Goal: Task Accomplishment & Management: Complete application form

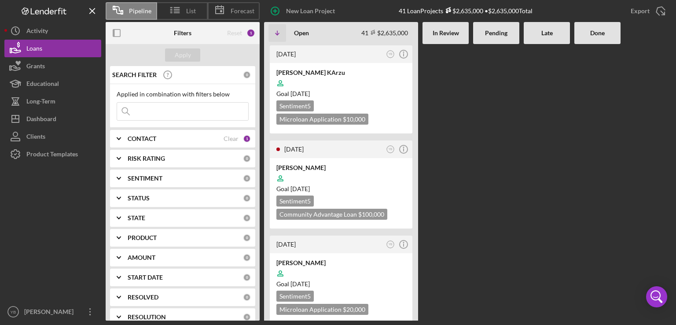
click at [475, 180] on div at bounding box center [496, 182] width 46 height 277
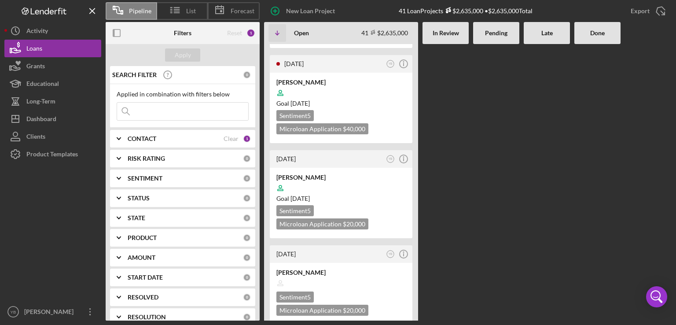
scroll to position [493, 0]
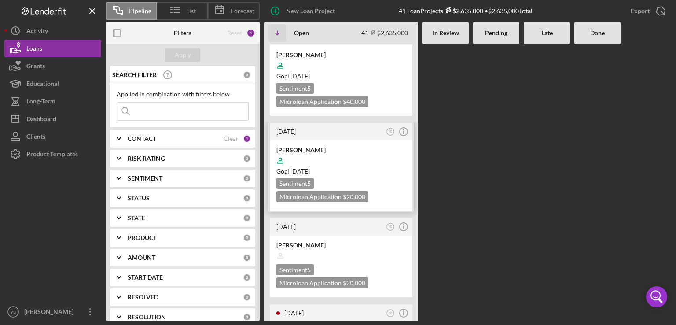
click at [361, 159] on div at bounding box center [341, 160] width 129 height 17
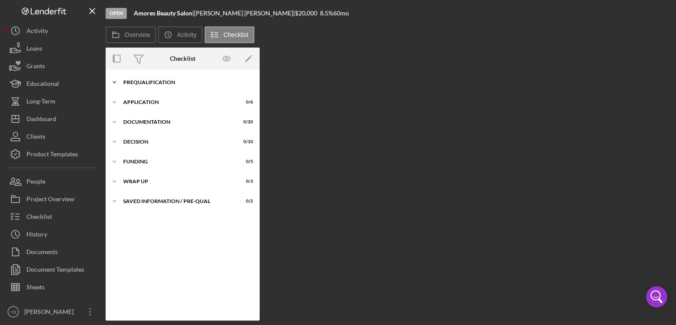
click at [169, 84] on div "Prequalification" at bounding box center [185, 82] width 125 height 5
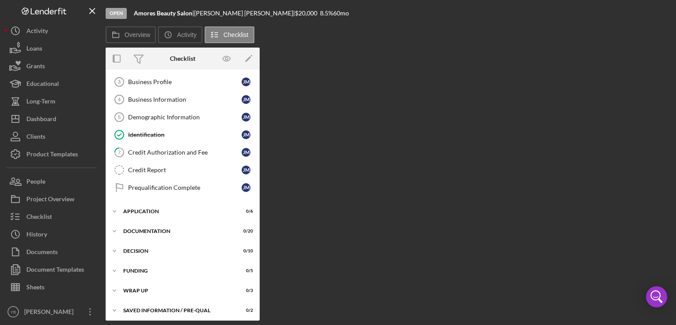
scroll to position [56, 0]
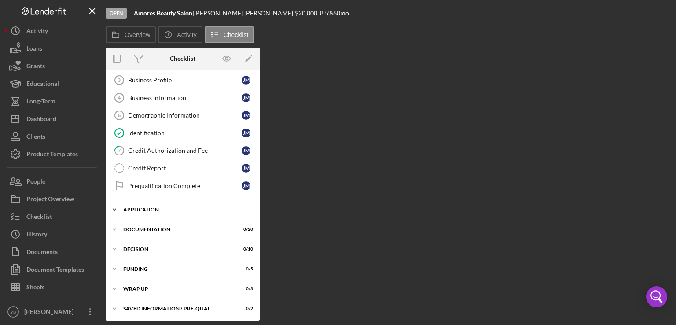
click at [142, 210] on div "Application" at bounding box center [185, 209] width 125 height 5
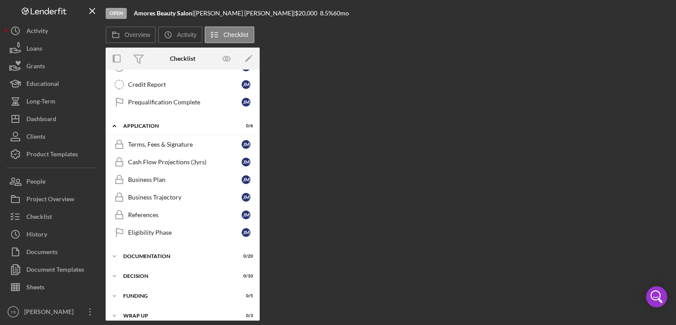
scroll to position [166, 0]
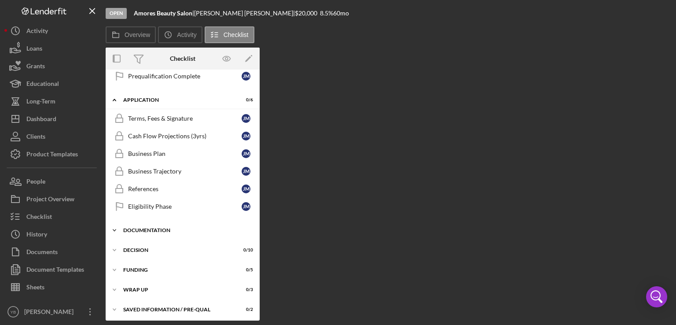
click at [155, 228] on div "Documentation" at bounding box center [185, 230] width 125 height 5
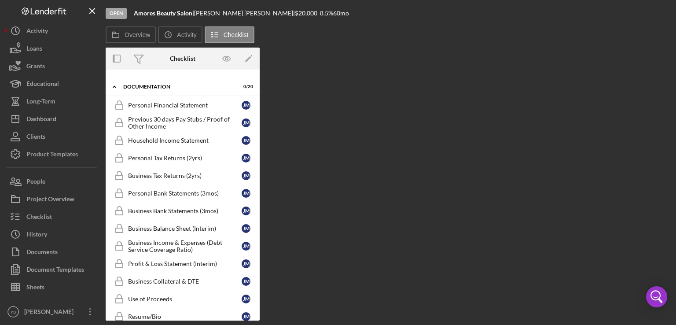
scroll to position [299, 0]
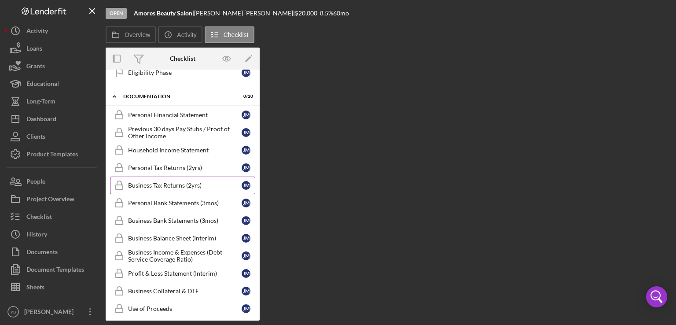
click at [176, 177] on link "Business Tax Returns (2yrs) Business Tax Returns (2yrs) [PERSON_NAME]" at bounding box center [182, 186] width 145 height 18
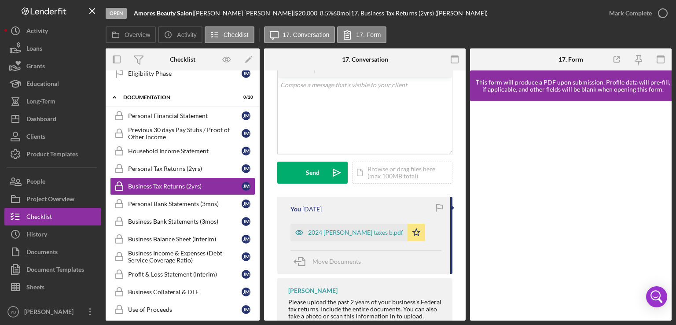
scroll to position [173, 0]
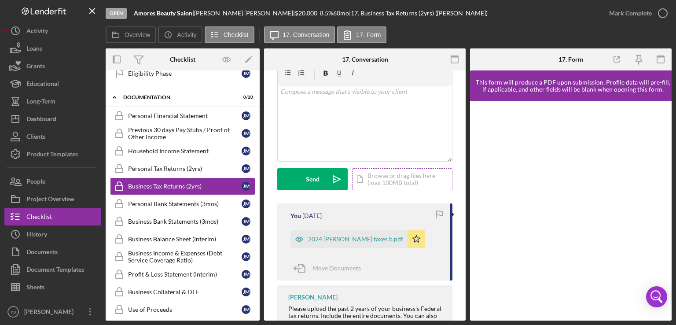
click at [398, 176] on div "Icon/Document Browse or drag files here (max 100MB total) Tap to choose files o…" at bounding box center [402, 179] width 100 height 22
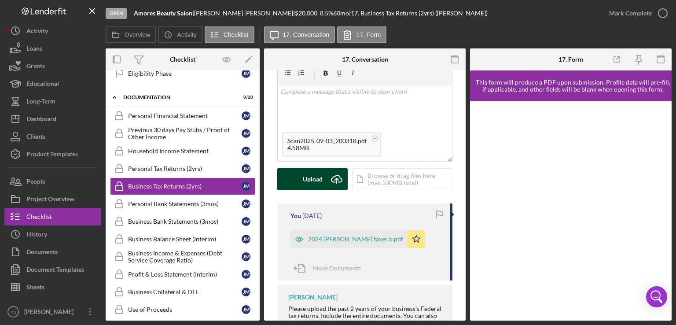
click at [302, 177] on button "Upload Icon/Upload" at bounding box center [312, 179] width 70 height 22
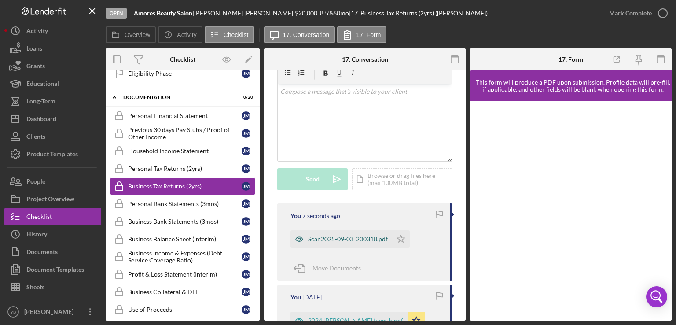
click at [361, 242] on div "Scan2025-09-03_200318.pdf" at bounding box center [348, 239] width 80 height 7
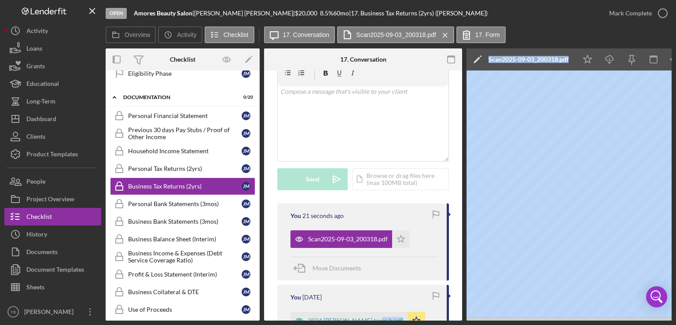
drag, startPoint x: 432, startPoint y: 317, endPoint x: 485, endPoint y: 320, distance: 52.9
click at [485, 320] on div "Overview Internal Workflow Stage Open Icon/Dropdown Arrow Archive (can unarchiv…" at bounding box center [389, 184] width 566 height 272
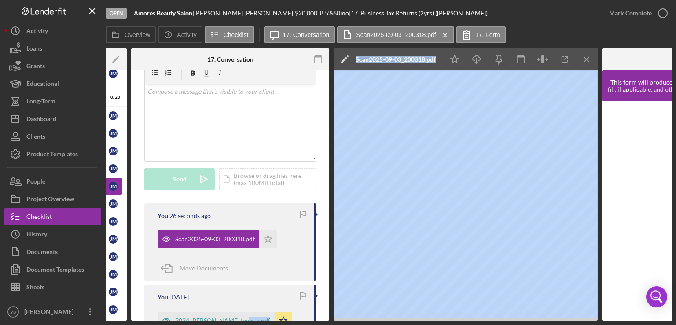
scroll to position [0, 151]
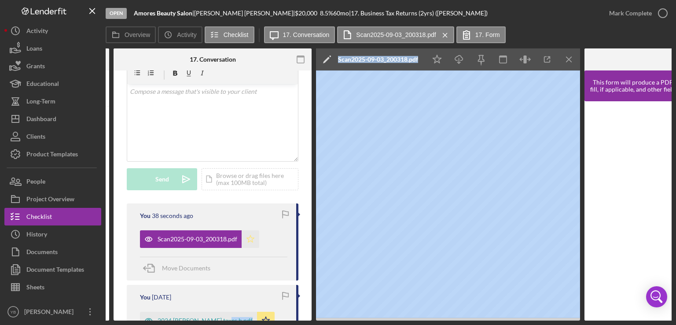
click at [253, 238] on polygon "button" at bounding box center [250, 238] width 7 height 7
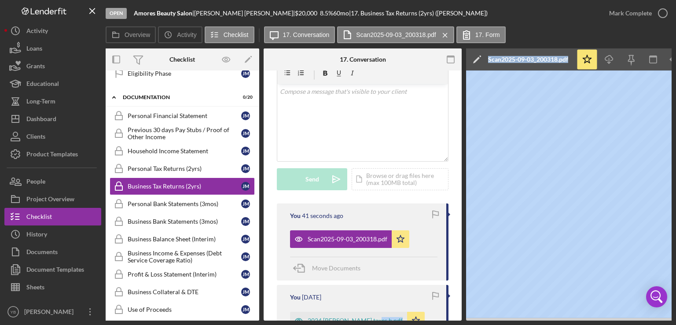
scroll to position [0, 0]
click at [190, 165] on div "Personal Tax Returns (2yrs)" at bounding box center [185, 168] width 114 height 7
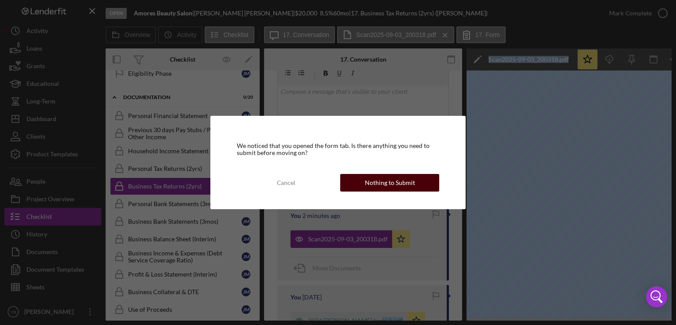
click at [382, 176] on div "Nothing to Submit" at bounding box center [390, 183] width 50 height 18
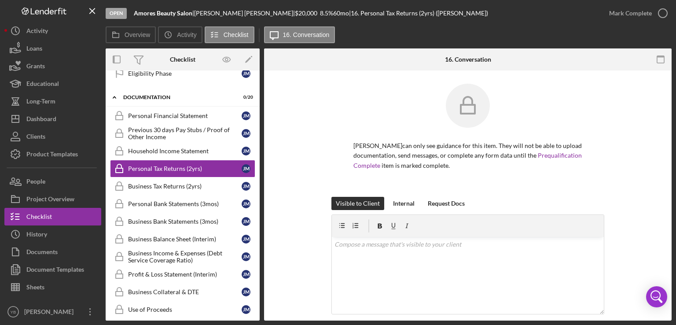
click at [598, 127] on div "[PERSON_NAME] can only see guidance for this item. They will not be able to upl…" at bounding box center [468, 140] width 273 height 113
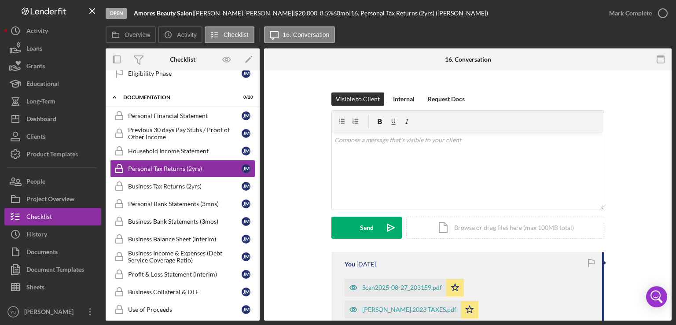
scroll to position [159, 0]
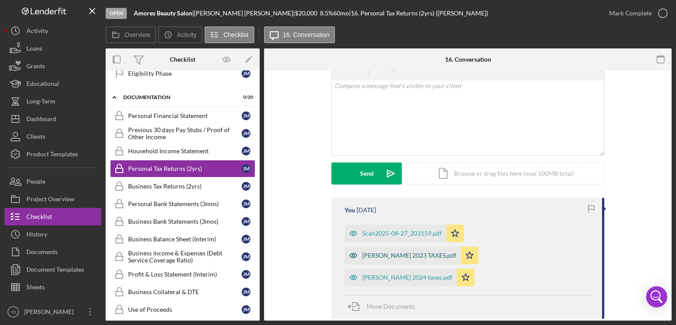
click at [457, 252] on div "[PERSON_NAME] 2023 TAXES.pdf" at bounding box center [409, 255] width 94 height 7
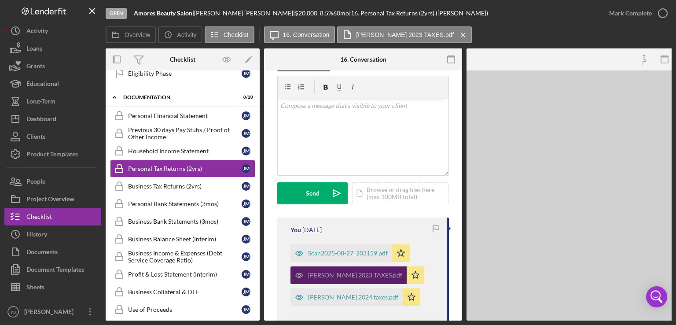
scroll to position [178, 0]
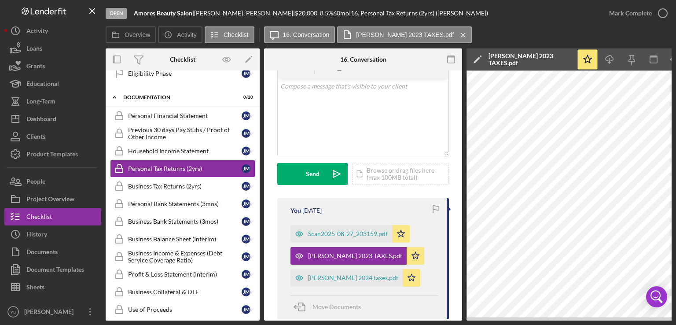
click at [673, 58] on div "Open Amores Beauty Salon | [PERSON_NAME] | $20,000 $20,000 8.5 % 60 mo | 16. Pe…" at bounding box center [338, 162] width 676 height 325
click at [456, 32] on icon "Icon/Menu Close" at bounding box center [463, 35] width 15 height 22
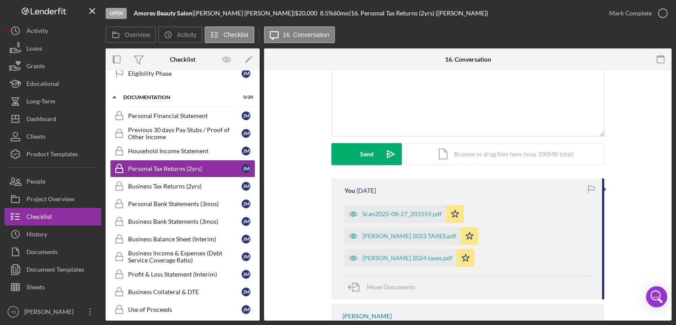
scroll to position [159, 0]
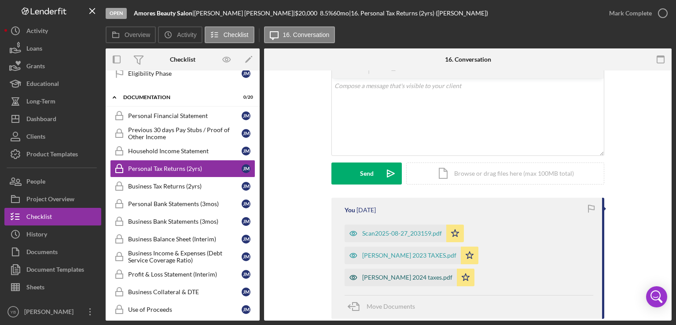
click at [392, 274] on div "[PERSON_NAME] 2024 taxes.pdf" at bounding box center [407, 277] width 90 height 7
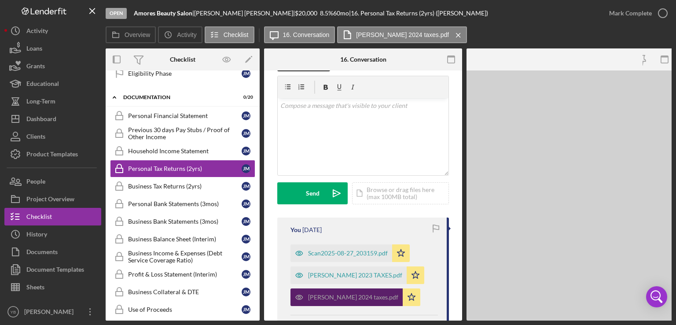
scroll to position [178, 0]
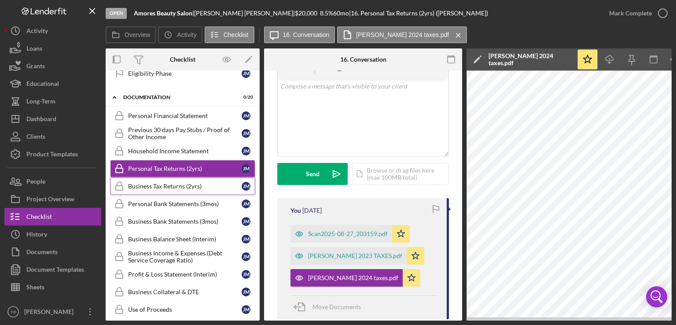
click at [181, 184] on div "Business Tax Returns (2yrs)" at bounding box center [185, 186] width 114 height 7
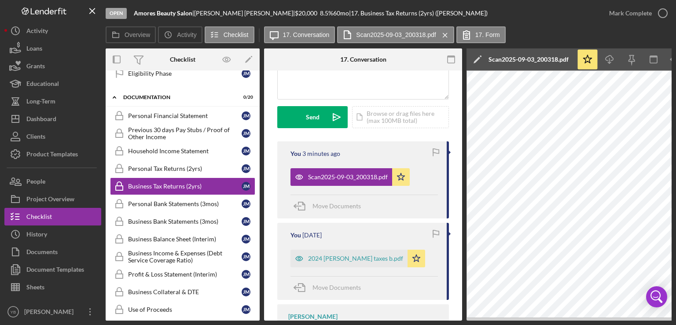
scroll to position [247, 0]
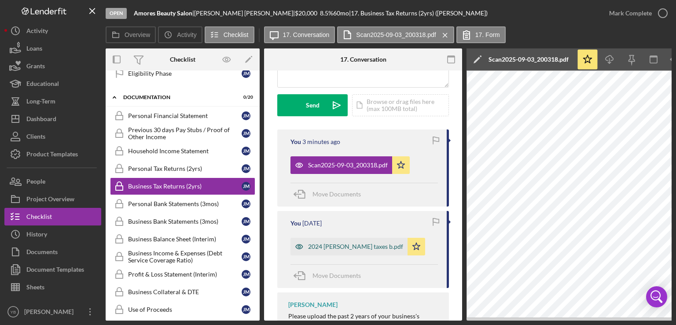
click at [348, 245] on div "2024 [PERSON_NAME] taxes b.pdf" at bounding box center [355, 246] width 95 height 7
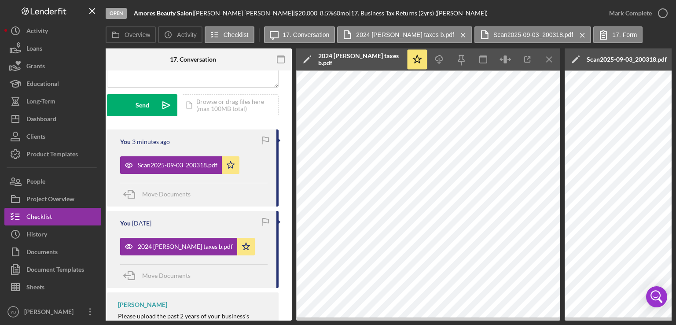
scroll to position [0, 172]
